Goal: Check status

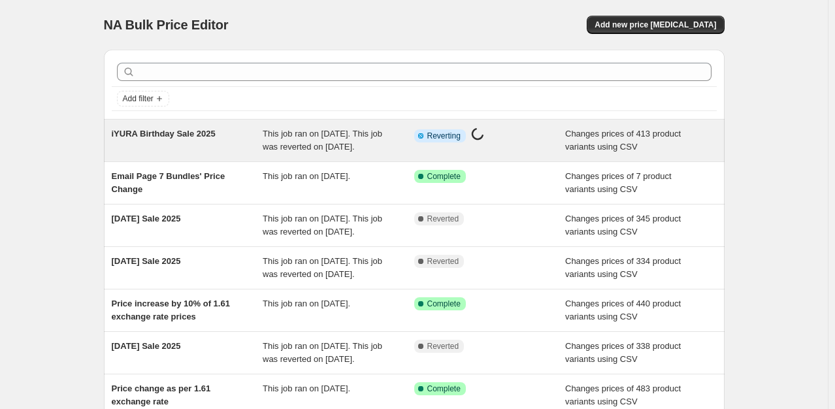
click at [289, 144] on span "This job ran on [DATE]. This job was reverted on [DATE]." at bounding box center [323, 140] width 120 height 23
click at [257, 153] on div "iYURA Birthday Sale 2025" at bounding box center [188, 140] width 152 height 26
